Goal: Task Accomplishment & Management: Complete application form

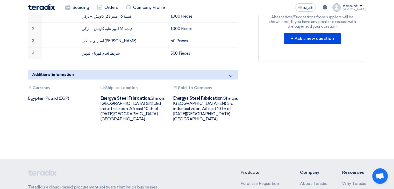
scroll to position [178, 0]
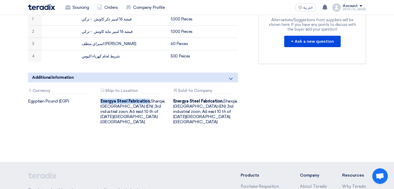
drag, startPoint x: 101, startPoint y: 94, endPoint x: 149, endPoint y: 95, distance: 48.2
click at [149, 99] on b "Energya Steel Fabrication," at bounding box center [126, 101] width 50 height 5
copy b "Energya Steel Fabrication"
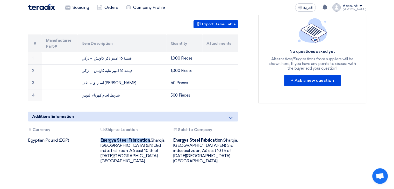
scroll to position [140, 0]
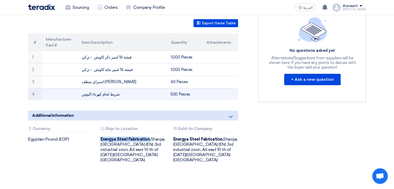
drag, startPoint x: 82, startPoint y: 87, endPoint x: 115, endPoint y: 88, distance: 33.4
click at [115, 88] on td "شريط لحام كهرباء اليوس" at bounding box center [121, 94] width 89 height 12
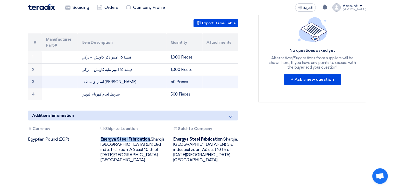
drag, startPoint x: 81, startPoint y: 75, endPoint x: 116, endPoint y: 76, distance: 35.3
click at [116, 76] on td "اسبراي منظف [PERSON_NAME]" at bounding box center [121, 82] width 89 height 12
copy td "اسبراي منظف [PERSON_NAME]"
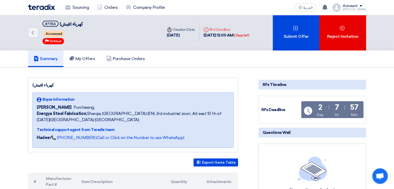
scroll to position [0, 0]
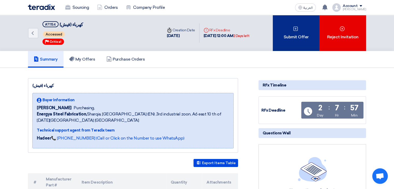
click at [280, 38] on div "Submit Offer" at bounding box center [296, 33] width 47 height 36
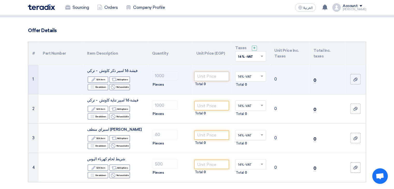
scroll to position [25, 0]
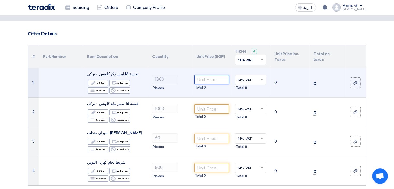
click at [219, 77] on input "number" at bounding box center [211, 79] width 35 height 9
type input "75"
click at [263, 81] on span at bounding box center [262, 79] width 6 height 5
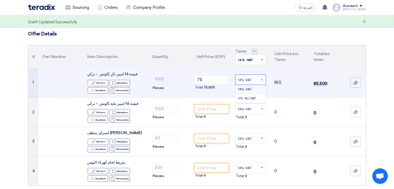
click at [249, 91] on div "14% -VAT" at bounding box center [251, 89] width 30 height 9
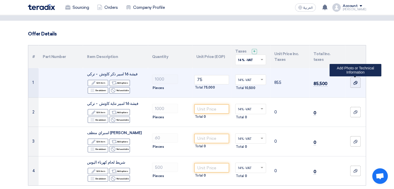
click at [355, 85] on div at bounding box center [355, 83] width 5 height 6
click at [0, 0] on input "file" at bounding box center [0, 0] width 0 height 0
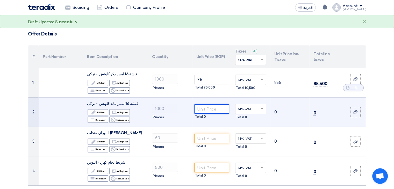
click at [211, 109] on input "number" at bounding box center [211, 108] width 35 height 9
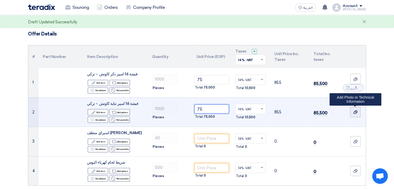
type input "75"
click at [352, 112] on label at bounding box center [355, 112] width 10 height 10
click at [0, 0] on input "file" at bounding box center [0, 0] width 0 height 0
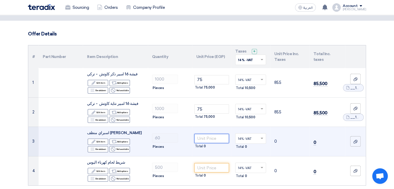
click at [202, 140] on input "number" at bounding box center [211, 138] width 35 height 9
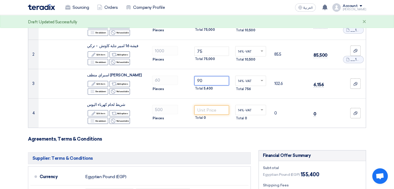
scroll to position [83, 0]
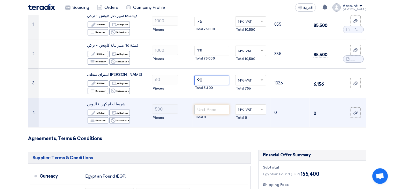
type input "90"
click at [222, 110] on input "number" at bounding box center [211, 109] width 35 height 9
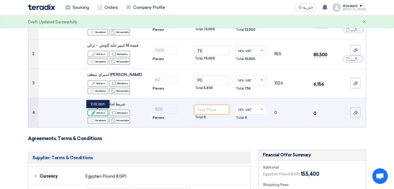
click at [102, 112] on div "Edit Edit item" at bounding box center [98, 113] width 21 height 6
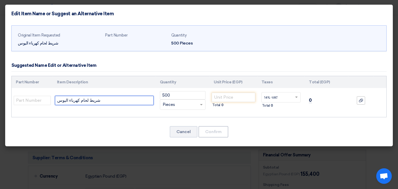
drag, startPoint x: 58, startPoint y: 100, endPoint x: 65, endPoint y: 100, distance: 7.0
click at [65, 100] on input "شريط لحام كهرباء اليوس" at bounding box center [104, 100] width 99 height 9
type input "شريط لحام كهرباء مينا"
click at [174, 118] on div "Original Item Requested شريط لحام كهرباء اليوس Part Number Quantity 500 Pieces …" at bounding box center [199, 85] width 388 height 124
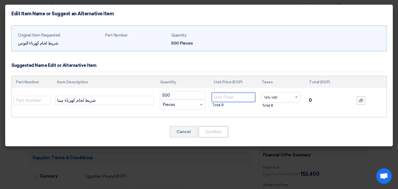
click at [233, 99] on input "number" at bounding box center [233, 97] width 43 height 9
type input "50"
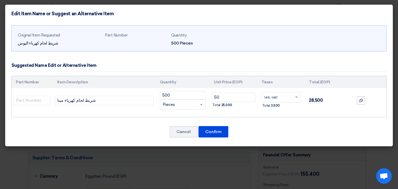
click at [295, 119] on div "Original Item Requested شريط لحام كهرباء اليوس Part Number Quantity 500 Pieces …" at bounding box center [199, 85] width 388 height 124
click at [209, 131] on button "Confirm" at bounding box center [213, 131] width 30 height 11
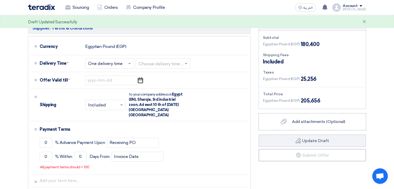
scroll to position [223, 0]
click at [131, 63] on span at bounding box center [129, 64] width 3 height 2
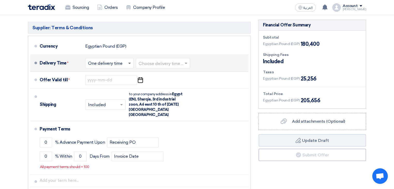
click at [131, 63] on span at bounding box center [129, 64] width 3 height 2
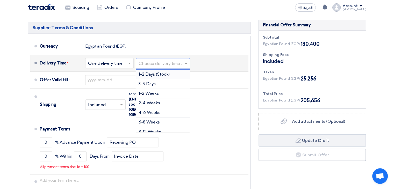
click at [167, 62] on input "text" at bounding box center [163, 64] width 49 height 8
click at [159, 92] on div "1-2 Weeks" at bounding box center [163, 94] width 54 height 10
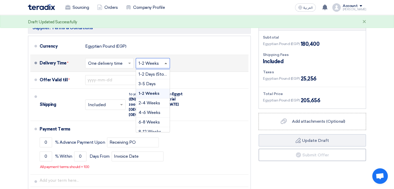
click at [165, 63] on span at bounding box center [166, 63] width 3 height 1
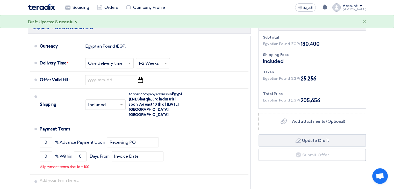
click at [380, 58] on section "Offer Details # Part Number Item Description Quantity Unit Price (EGP) Taxes + …" at bounding box center [197, 21] width 394 height 399
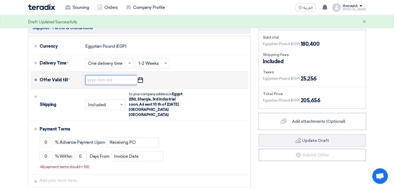
click at [112, 79] on input at bounding box center [111, 80] width 52 height 10
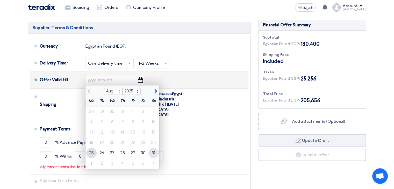
click at [154, 152] on div "31" at bounding box center [153, 153] width 10 height 10
type input "[DATE]"
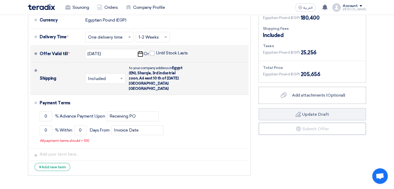
scroll to position [249, 0]
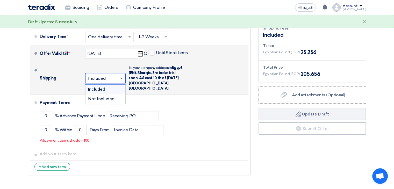
click at [122, 78] on span at bounding box center [121, 78] width 3 height 1
click at [113, 85] on div "Included" at bounding box center [105, 90] width 40 height 10
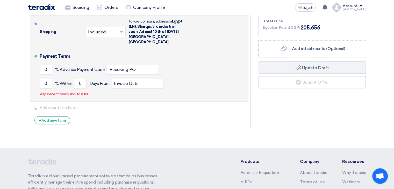
scroll to position [296, 0]
click at [45, 79] on input "0" at bounding box center [46, 84] width 12 height 10
type input "100"
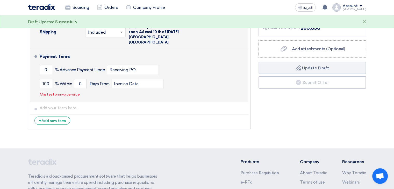
click at [101, 87] on div "Payment Terms 0 % Advance Payment Upon Receiving PO 100 % Within 0 Invoice Date" at bounding box center [143, 75] width 207 height 49
click at [81, 80] on input "0" at bounding box center [80, 84] width 12 height 10
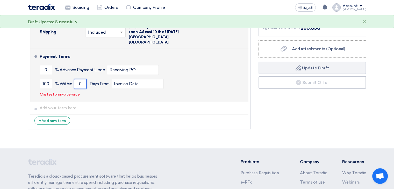
drag, startPoint x: 78, startPoint y: 79, endPoint x: 83, endPoint y: 78, distance: 4.9
click at [83, 79] on input "0" at bounding box center [80, 84] width 12 height 10
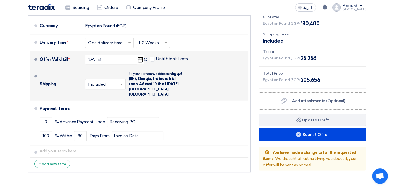
scroll to position [243, 0]
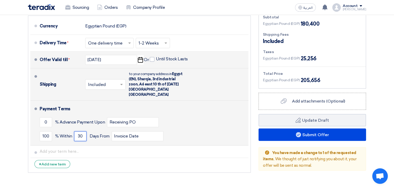
drag, startPoint x: 77, startPoint y: 131, endPoint x: 83, endPoint y: 131, distance: 5.4
click at [83, 131] on input "30" at bounding box center [80, 136] width 12 height 10
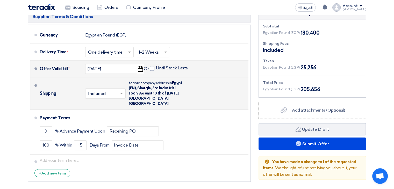
scroll to position [235, 0]
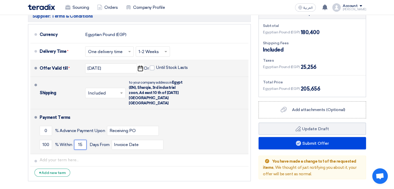
drag, startPoint x: 79, startPoint y: 138, endPoint x: 83, endPoint y: 139, distance: 4.2
click at [83, 140] on input "15" at bounding box center [80, 145] width 12 height 10
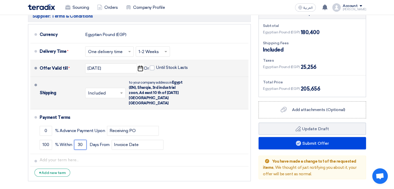
type input "30"
click at [388, 116] on section "Offer Details # Part Number Item Description Quantity Unit Price (EGP) Taxes + …" at bounding box center [197, 6] width 394 height 390
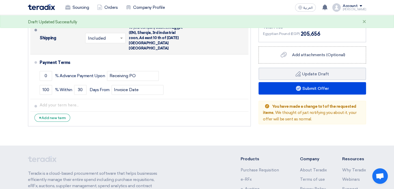
scroll to position [290, 0]
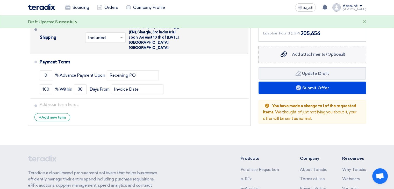
click at [333, 58] on label "Add attachments (Optional) Add attachments (Optional)" at bounding box center [313, 54] width 108 height 17
click at [0, 0] on input "Add attachments (Optional) Add attachments (Optional)" at bounding box center [0, 0] width 0 height 0
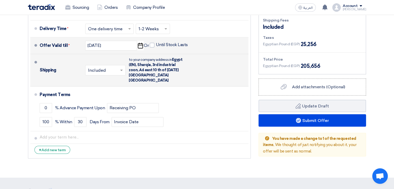
scroll to position [245, 0]
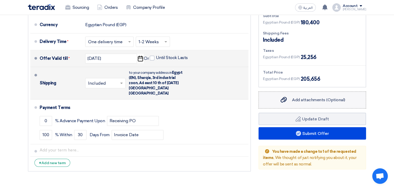
click at [316, 100] on span "Add attachments (Optional)" at bounding box center [318, 99] width 53 height 5
click at [0, 0] on input "Add attachments (Optional) Add attachments (Optional)" at bounding box center [0, 0] width 0 height 0
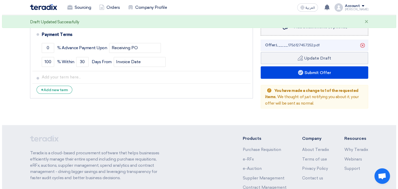
scroll to position [332, 0]
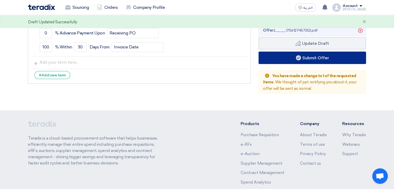
click at [341, 60] on button "Submit Offer" at bounding box center [313, 58] width 108 height 12
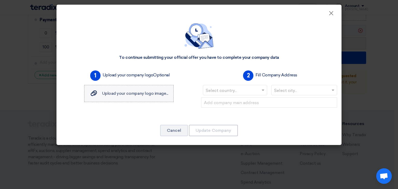
click at [157, 91] on span "Upload your company logo image..." at bounding box center [135, 93] width 66 height 5
click at [0, 0] on input "Upload your company logo image... Upload your company logo image..." at bounding box center [0, 0] width 0 height 0
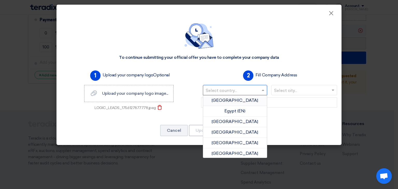
click at [247, 90] on input "text" at bounding box center [232, 91] width 53 height 9
click at [242, 98] on div "[GEOGRAPHIC_DATA]" at bounding box center [235, 100] width 64 height 11
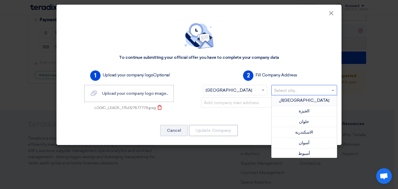
click at [290, 93] on input "text" at bounding box center [301, 91] width 55 height 9
click at [291, 98] on div "ال[GEOGRAPHIC_DATA]" at bounding box center [305, 100] width 66 height 11
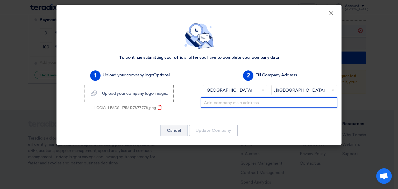
click at [275, 102] on input "text" at bounding box center [269, 102] width 136 height 10
type input "ُ"
type input "E"
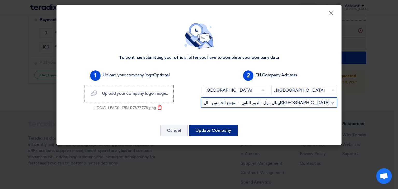
type input "كابيتال مول- الدور الثاني - التجمع الخامس - ال[GEOGRAPHIC_DATA] الجديدة"
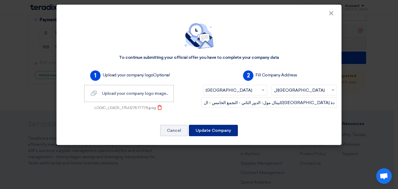
click at [216, 133] on button "Update Company" at bounding box center [213, 130] width 49 height 11
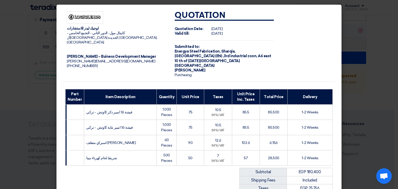
scroll to position [101, 0]
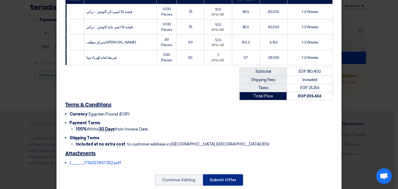
click at [222, 174] on button "Submit Offer" at bounding box center [223, 179] width 40 height 11
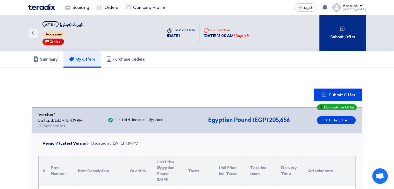
click at [348, 32] on div "Submit Offer" at bounding box center [342, 33] width 47 height 36
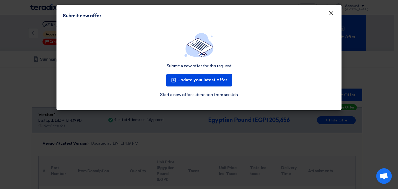
click at [330, 14] on span "×" at bounding box center [331, 14] width 5 height 10
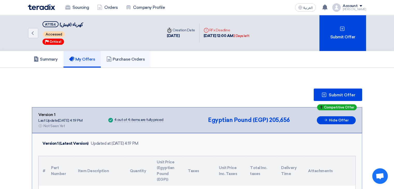
click at [127, 57] on h5 "Purchase Orders" at bounding box center [125, 59] width 38 height 5
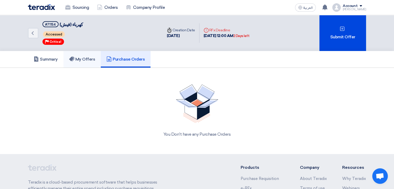
click at [86, 57] on h5 "My Offers" at bounding box center [82, 59] width 26 height 5
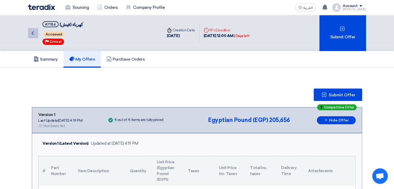
click at [33, 33] on icon "Back" at bounding box center [33, 33] width 6 height 6
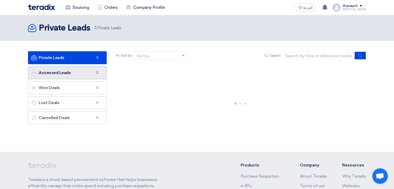
click at [82, 70] on link "Accessed Leads Accessed Leads 2" at bounding box center [67, 72] width 79 height 13
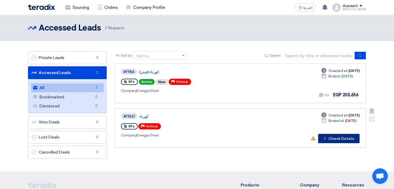
click at [335, 135] on button "Check details Check Details" at bounding box center [338, 138] width 41 height 9
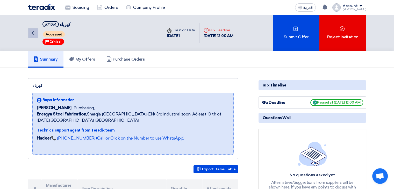
click at [33, 34] on use at bounding box center [33, 33] width 2 height 4
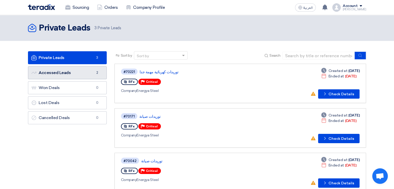
click at [55, 72] on link "Accessed Leads Accessed Leads 2" at bounding box center [67, 72] width 79 height 13
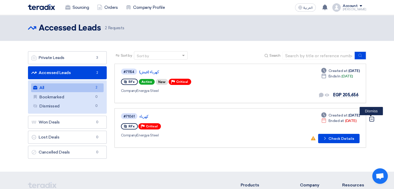
click at [372, 119] on icon "Dismiss" at bounding box center [372, 119] width 6 height 6
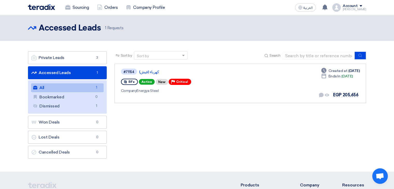
click at [164, 125] on div "Sort by Sort by Search Category Owner Type" at bounding box center [240, 106] width 259 height 110
